Goal: Find specific page/section: Find specific page/section

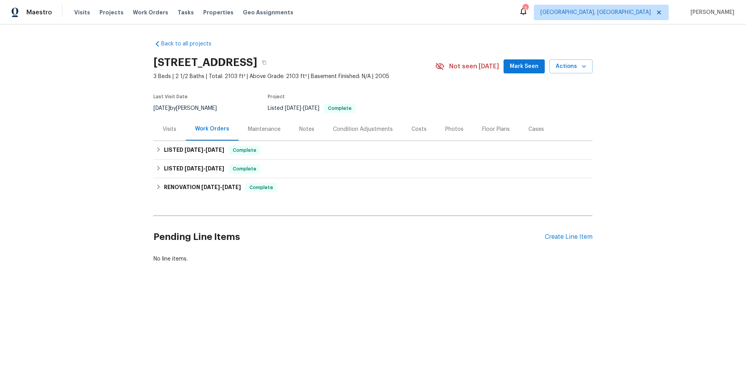
click at [175, 133] on div "Visits" at bounding box center [169, 129] width 32 height 23
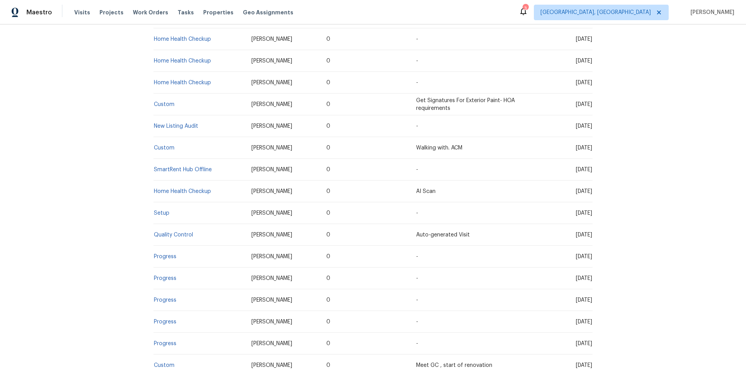
scroll to position [233, 0]
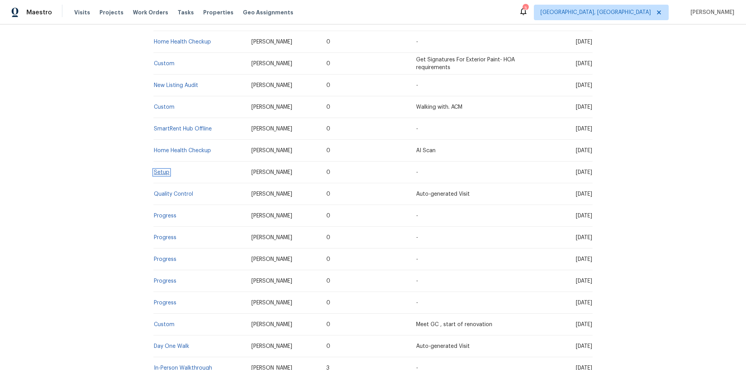
drag, startPoint x: 166, startPoint y: 173, endPoint x: 160, endPoint y: 171, distance: 6.6
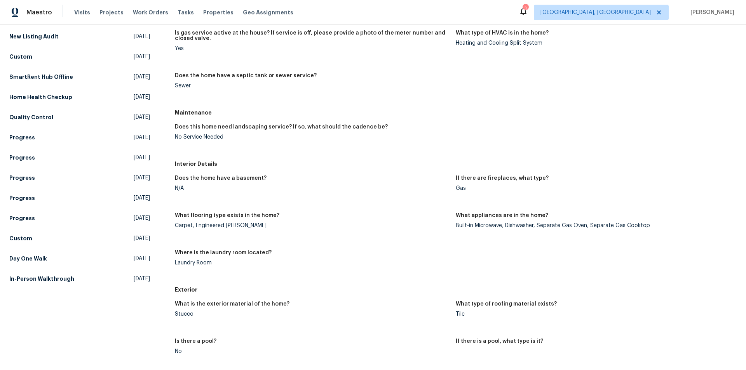
scroll to position [194, 0]
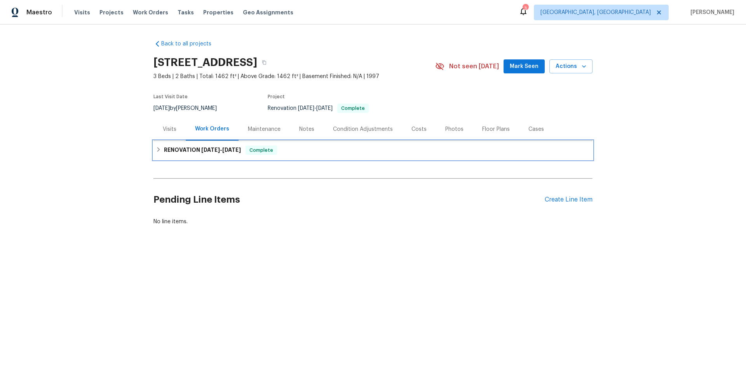
click at [196, 152] on h6 "RENOVATION 9/15/25 - 9/30/25" at bounding box center [202, 150] width 77 height 9
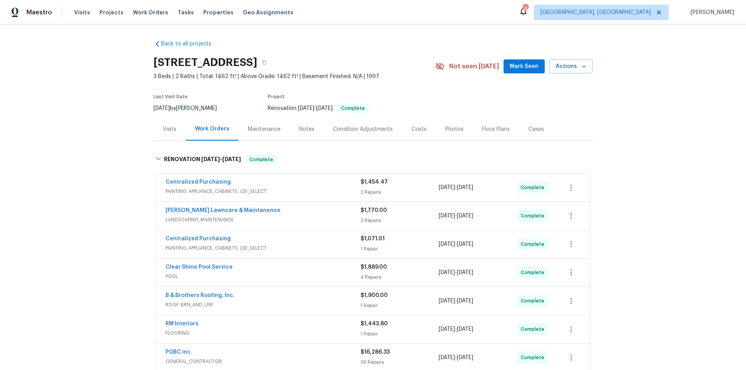
click at [125, 198] on div "Back to all projects 8977 Carlisle Ave, Sacramento, CA 95829 3 Beds | 2 Baths |…" at bounding box center [373, 197] width 746 height 346
click at [114, 168] on div "Back to all projects 8977 Carlisle Ave, Sacramento, CA 95829 3 Beds | 2 Baths |…" at bounding box center [373, 197] width 746 height 346
click at [75, 210] on div "Back to all projects 8977 Carlisle Ave, Sacramento, CA 95829 3 Beds | 2 Baths |…" at bounding box center [373, 197] width 746 height 346
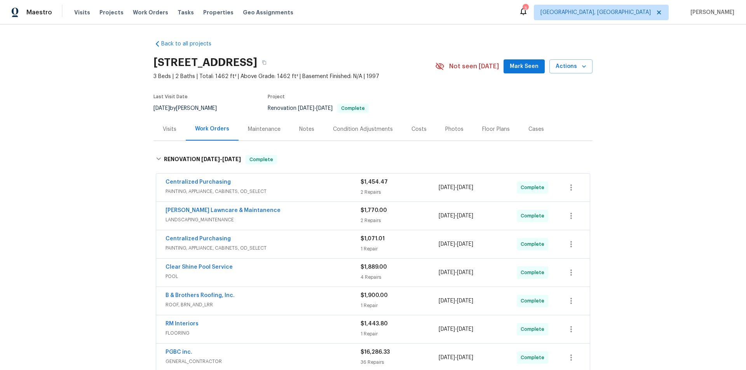
click at [103, 177] on div "Back to all projects 8977 Carlisle Ave, Sacramento, CA 95829 3 Beds | 2 Baths |…" at bounding box center [373, 197] width 746 height 346
click at [82, 237] on div "Back to all projects 8977 Carlisle Ave, Sacramento, CA 95829 3 Beds | 2 Baths |…" at bounding box center [373, 197] width 746 height 346
click at [89, 196] on div "Back to all projects 8977 Carlisle Ave, Sacramento, CA 95829 3 Beds | 2 Baths |…" at bounding box center [373, 197] width 746 height 346
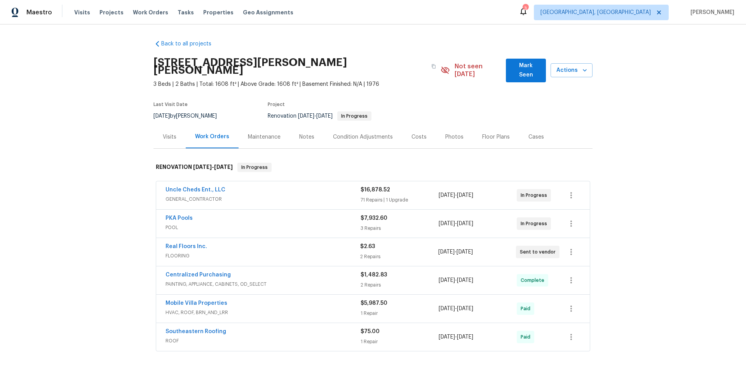
click at [107, 205] on div "Back to all projects 1109 Bryan Rd, Brandon, FL 33511 3 Beds | 2 Baths | Total:…" at bounding box center [373, 197] width 746 height 346
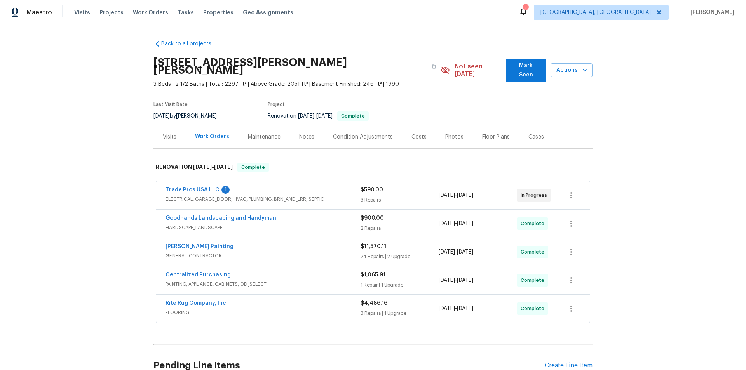
click at [108, 171] on div "Back to all projects 413 Russet Hill Rd, Hoover, AL 35244 3 Beds | 2 1/2 Baths …" at bounding box center [373, 197] width 746 height 346
click at [97, 177] on div "Back to all projects 413 Russet Hill Rd, Hoover, AL 35244 3 Beds | 2 1/2 Baths …" at bounding box center [373, 197] width 746 height 346
click at [121, 143] on div "Back to all projects 413 Russet Hill Rd, Hoover, AL 35244 3 Beds | 2 1/2 Baths …" at bounding box center [373, 197] width 746 height 346
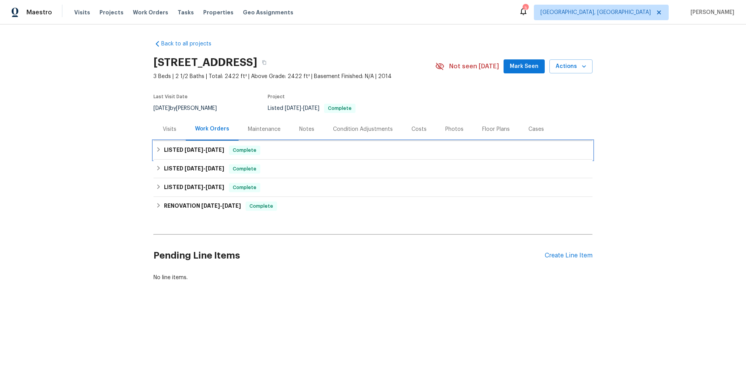
click at [153, 158] on div "LISTED 9/17/25 - 9/24/25 Complete" at bounding box center [372, 150] width 439 height 19
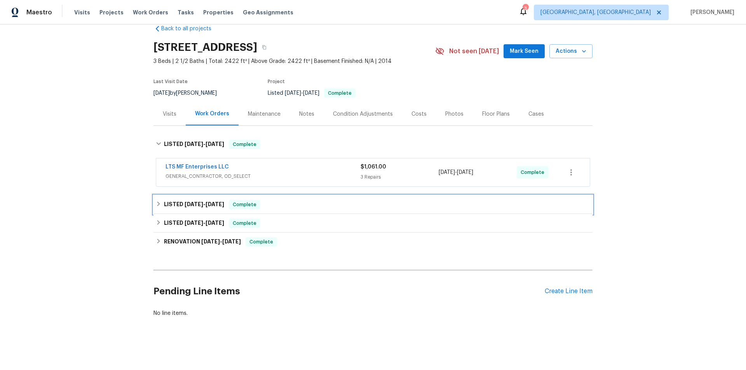
click at [159, 200] on div "LISTED 9/5/25 - 9/13/25 Complete" at bounding box center [373, 204] width 434 height 9
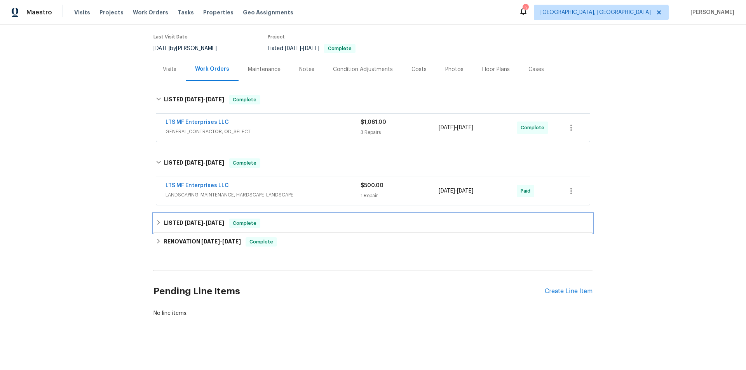
drag, startPoint x: 151, startPoint y: 219, endPoint x: 144, endPoint y: 231, distance: 13.6
click at [153, 219] on div "LISTED 6/14/25 - 6/16/25 Complete" at bounding box center [372, 223] width 439 height 19
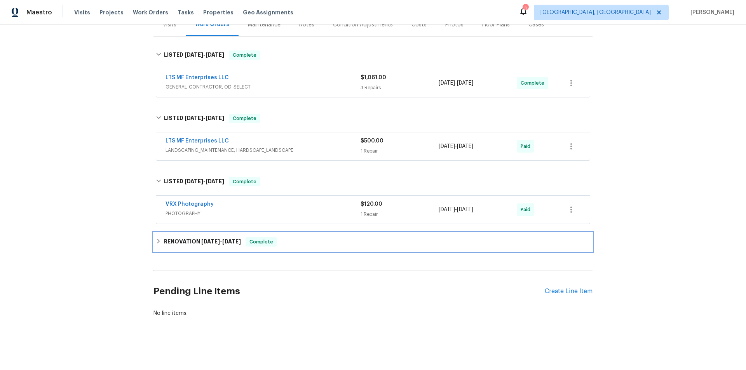
click at [160, 244] on div "RENOVATION 6/4/25 - 6/18/25 Complete" at bounding box center [372, 242] width 439 height 19
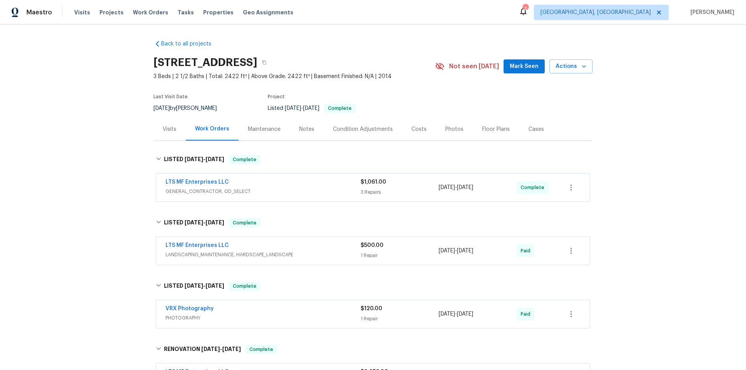
click at [112, 149] on div "Back to all projects 5217 Cross Plains Ct, Fort Worth, TX 76126 3 Beds | 2 1/2 …" at bounding box center [373, 197] width 746 height 346
click at [97, 144] on div "Back to all projects 5217 Cross Plains Ct, Fort Worth, TX 76126 3 Beds | 2 1/2 …" at bounding box center [373, 197] width 746 height 346
click at [103, 155] on div "Back to all projects 5217 Cross Plains Ct, Fort Worth, TX 76126 3 Beds | 2 1/2 …" at bounding box center [373, 197] width 746 height 346
click at [97, 173] on div "Back to all projects 5217 Cross Plains Ct, Fort Worth, TX 76126 3 Beds | 2 1/2 …" at bounding box center [373, 197] width 746 height 346
click at [88, 183] on div "Back to all projects 5217 Cross Plains Ct, Fort Worth, TX 76126 3 Beds | 2 1/2 …" at bounding box center [373, 197] width 746 height 346
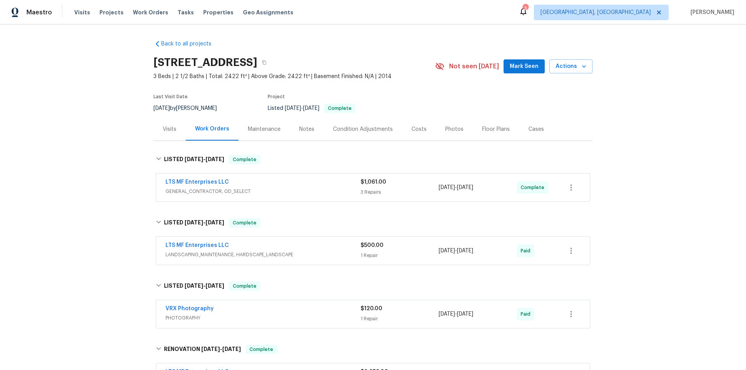
click at [83, 176] on div "Back to all projects 5217 Cross Plains Ct, Fort Worth, TX 76126 3 Beds | 2 1/2 …" at bounding box center [373, 197] width 746 height 346
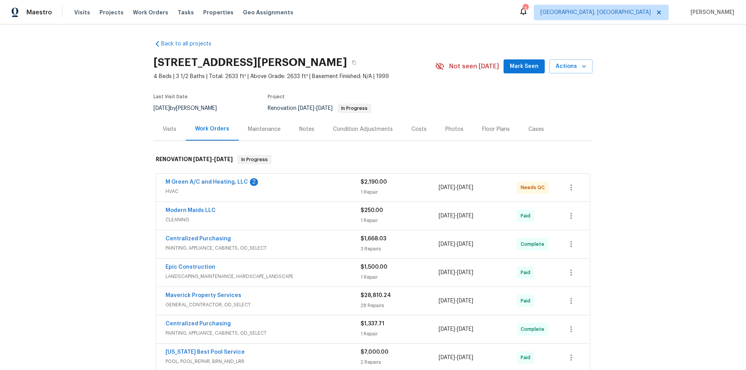
click at [76, 172] on div "Back to all projects [STREET_ADDRESS][PERSON_NAME] 4 Beds | 3 1/2 Baths | Total…" at bounding box center [373, 197] width 746 height 346
click at [78, 169] on div "Back to all projects [STREET_ADDRESS][PERSON_NAME] 4 Beds | 3 1/2 Baths | Total…" at bounding box center [373, 197] width 746 height 346
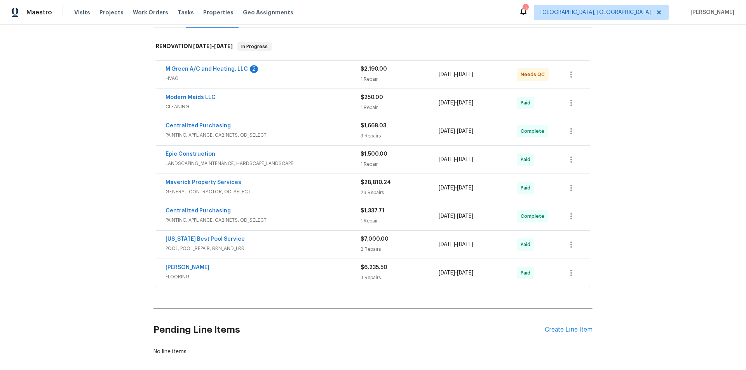
scroll to position [116, 0]
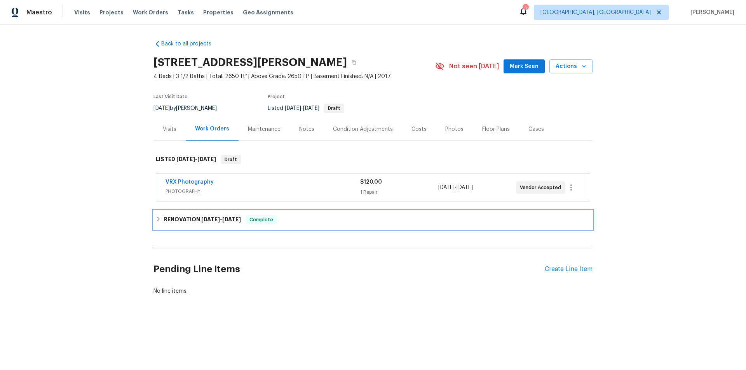
click at [174, 219] on h6 "RENOVATION 9/29/25 - 10/1/25" at bounding box center [202, 219] width 77 height 9
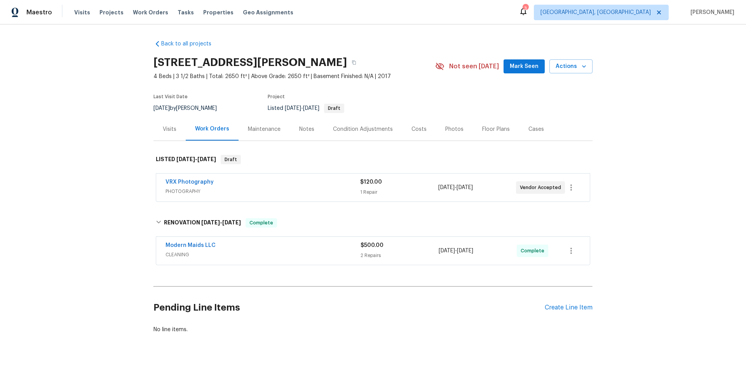
click at [102, 165] on div "Back to all projects 4117 Gaillardia Way, Forney, TX 75126 4 Beds | 3 1/2 Baths…" at bounding box center [373, 197] width 746 height 346
click at [97, 167] on div "Back to all projects 4117 Gaillardia Way, Forney, TX 75126 4 Beds | 3 1/2 Baths…" at bounding box center [373, 197] width 746 height 346
click at [108, 187] on div "Back to all projects 4117 Gaillardia Way, Forney, TX 75126 4 Beds | 3 1/2 Baths…" at bounding box center [373, 197] width 746 height 346
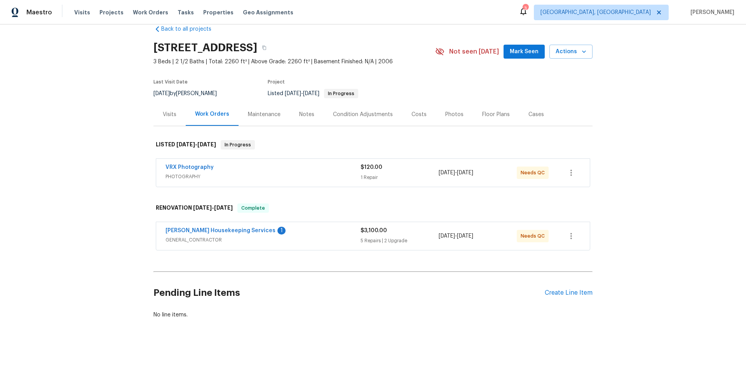
scroll to position [22, 0]
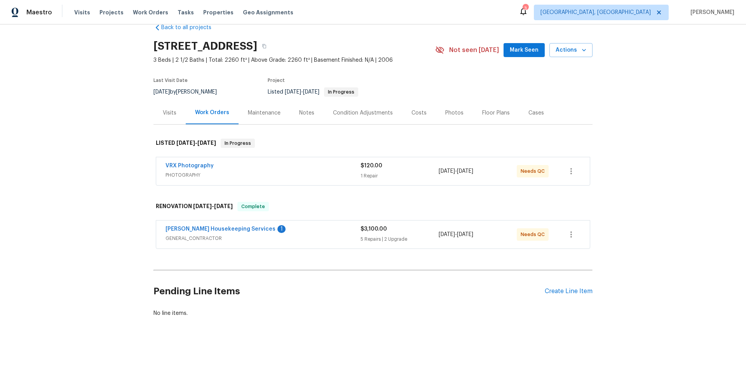
click at [85, 148] on div "Back to all projects [STREET_ADDRESS] 3 Beds | 2 1/2 Baths | Total: 2260 ft² | …" at bounding box center [373, 197] width 746 height 346
click at [117, 126] on div "Back to all projects 3769 Gentle Winds Ln, Round Rock, TX 78681 3 Beds | 2 1/2 …" at bounding box center [373, 197] width 746 height 346
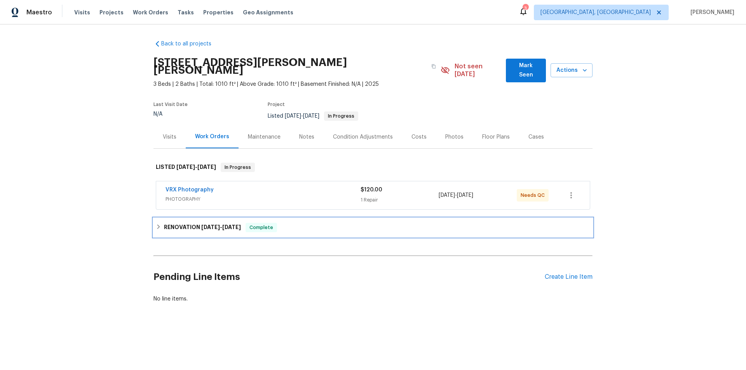
click at [171, 226] on div "RENOVATION [DATE] - [DATE] Complete" at bounding box center [372, 227] width 439 height 19
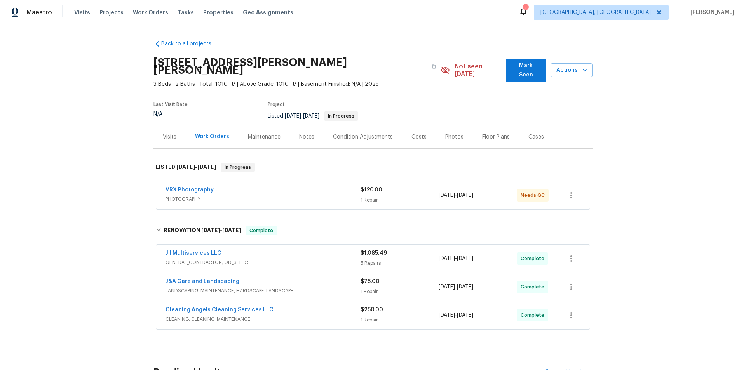
click at [116, 165] on div "Back to all projects [STREET_ADDRESS][PERSON_NAME][PERSON_NAME] 3 Beds | 2 Bath…" at bounding box center [373, 197] width 746 height 346
click at [92, 148] on div "Back to all projects [STREET_ADDRESS][PERSON_NAME][PERSON_NAME] 3 Beds | 2 Bath…" at bounding box center [373, 197] width 746 height 346
click at [98, 135] on div "Back to all projects [STREET_ADDRESS][PERSON_NAME][PERSON_NAME] 3 Beds | 2 Bath…" at bounding box center [373, 197] width 746 height 346
click at [95, 146] on div "Back to all projects [STREET_ADDRESS][PERSON_NAME][PERSON_NAME] 3 Beds | 2 Bath…" at bounding box center [373, 197] width 746 height 346
click at [125, 174] on div "Back to all projects [STREET_ADDRESS][PERSON_NAME][PERSON_NAME] 3 Beds | 2 Bath…" at bounding box center [373, 197] width 746 height 346
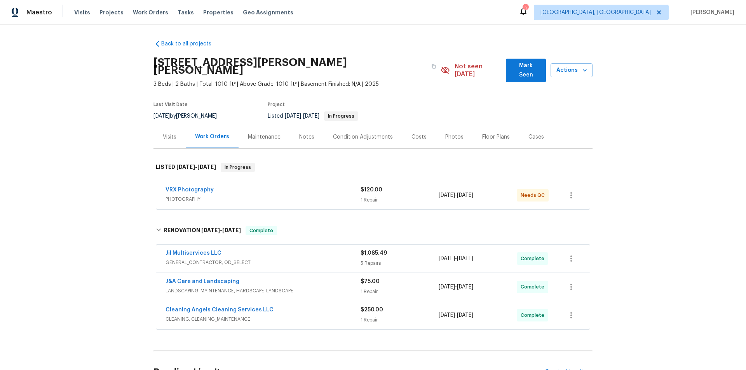
click at [80, 127] on div "Back to all projects [STREET_ADDRESS][PERSON_NAME][PERSON_NAME] 3 Beds | 2 Bath…" at bounding box center [373, 197] width 746 height 346
click at [88, 162] on div "Back to all projects [STREET_ADDRESS][PERSON_NAME][PERSON_NAME] 3 Beds | 2 Bath…" at bounding box center [373, 197] width 746 height 346
click at [86, 171] on div "Back to all projects [STREET_ADDRESS][PERSON_NAME][PERSON_NAME] 3 Beds | 2 Bath…" at bounding box center [373, 197] width 746 height 346
click at [96, 157] on div "Back to all projects [STREET_ADDRESS][PERSON_NAME][PERSON_NAME] 3 Beds | 2 Bath…" at bounding box center [373, 197] width 746 height 346
click at [74, 236] on div "Back to all projects [STREET_ADDRESS][PERSON_NAME][PERSON_NAME] 3 Beds | 2 Bath…" at bounding box center [373, 197] width 746 height 346
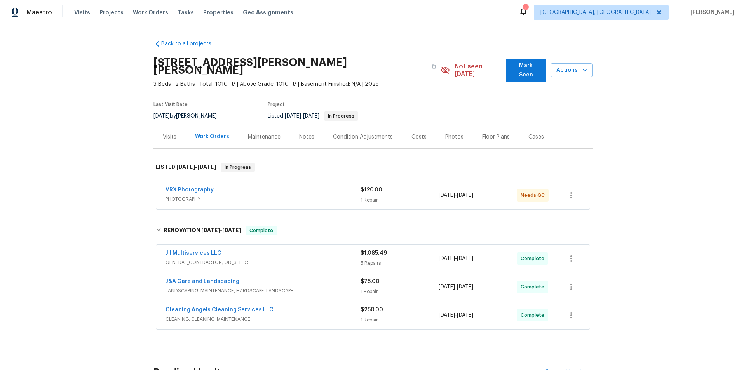
click at [68, 170] on div "Back to all projects [STREET_ADDRESS][PERSON_NAME][PERSON_NAME] 3 Beds | 2 Bath…" at bounding box center [373, 197] width 746 height 346
